Goal: Transaction & Acquisition: Purchase product/service

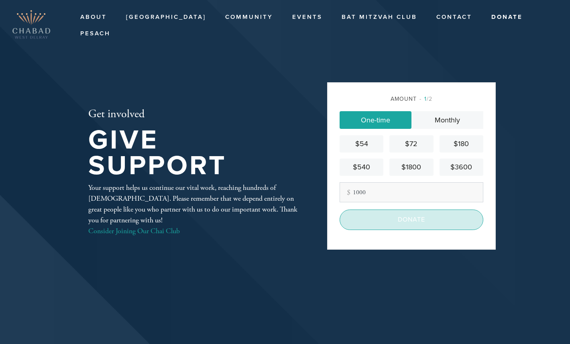
type input "1000"
click at [405, 224] on input "Donate" at bounding box center [412, 220] width 144 height 20
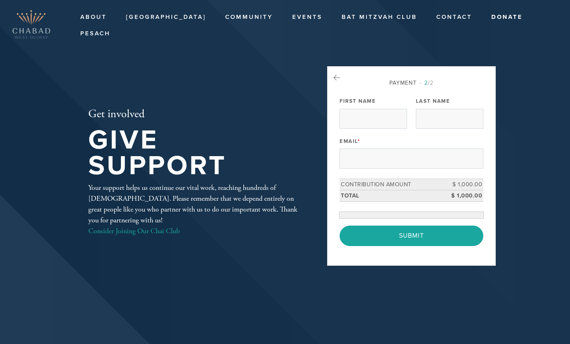
click at [356, 114] on div "Payment 2 /2 Payment Processor Pay Later Credit Card First Name Last Name Email…" at bounding box center [412, 162] width 144 height 167
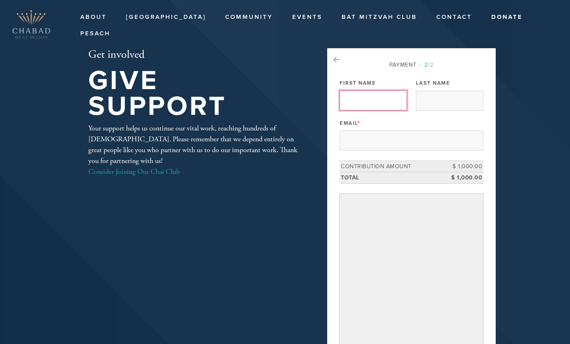
click at [347, 100] on input "First Name" at bounding box center [373, 100] width 67 height 20
type input "[PERSON_NAME]"
type input "Sasonkin"
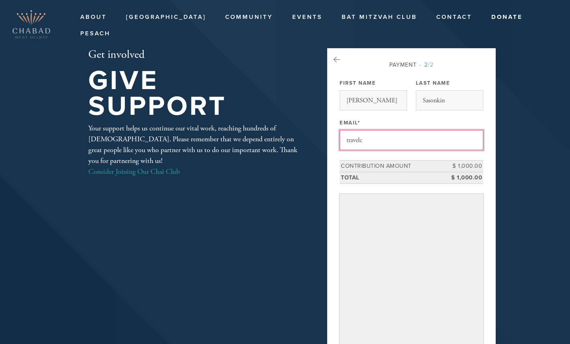
type input "[EMAIL_ADDRESS][DOMAIN_NAME]"
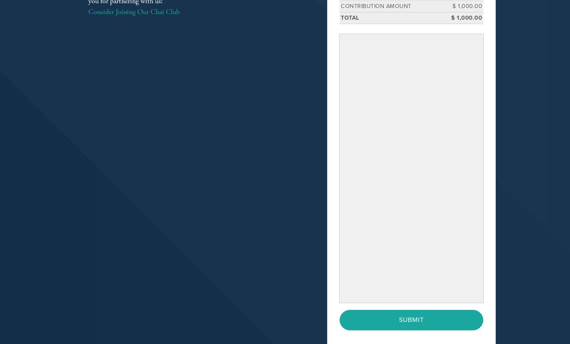
scroll to position [176, 0]
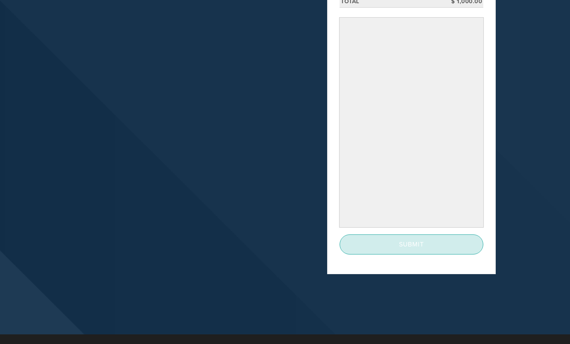
click at [369, 245] on input "Submit" at bounding box center [412, 244] width 144 height 20
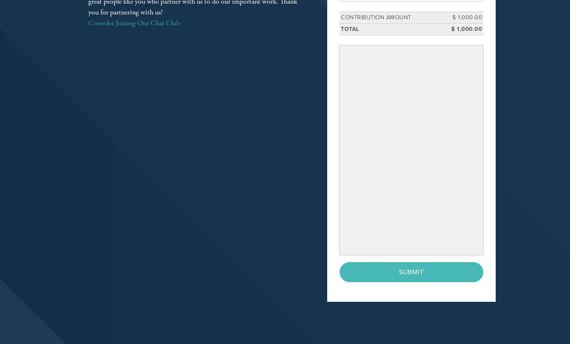
scroll to position [149, 0]
